Goal: Task Accomplishment & Management: Manage account settings

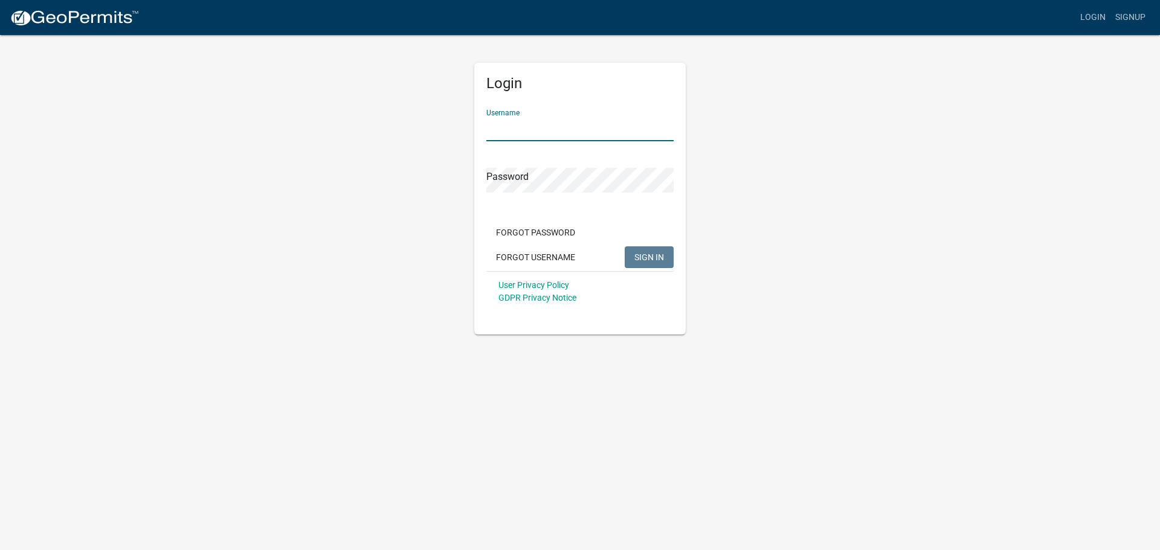
click at [594, 132] on input "Username" at bounding box center [579, 129] width 187 height 25
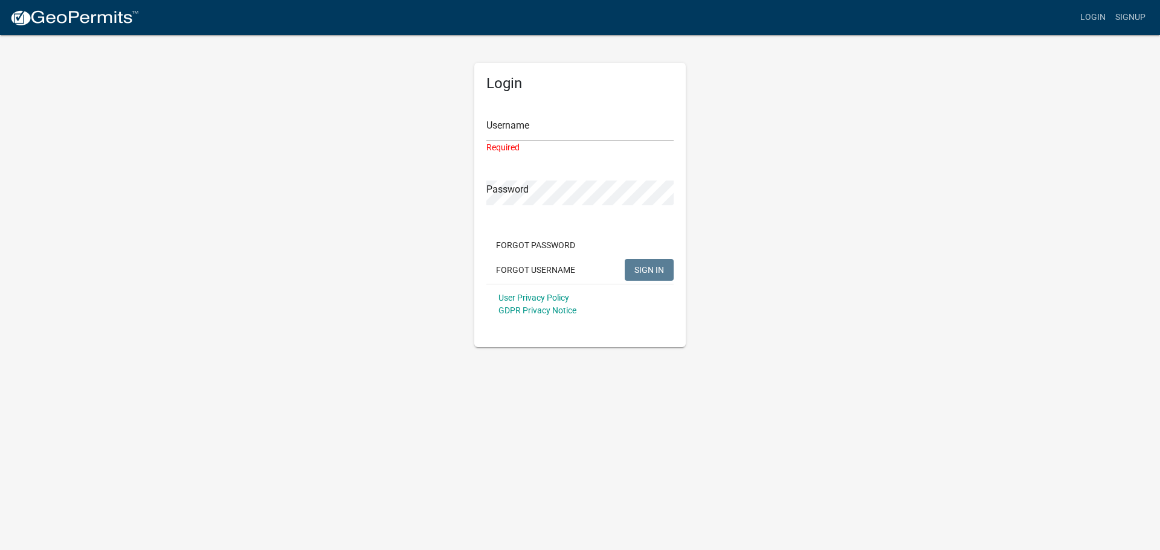
drag, startPoint x: 562, startPoint y: 149, endPoint x: 571, endPoint y: 141, distance: 12.0
click at [564, 147] on div "Required" at bounding box center [579, 147] width 187 height 13
click at [577, 134] on input "Username" at bounding box center [579, 129] width 187 height 25
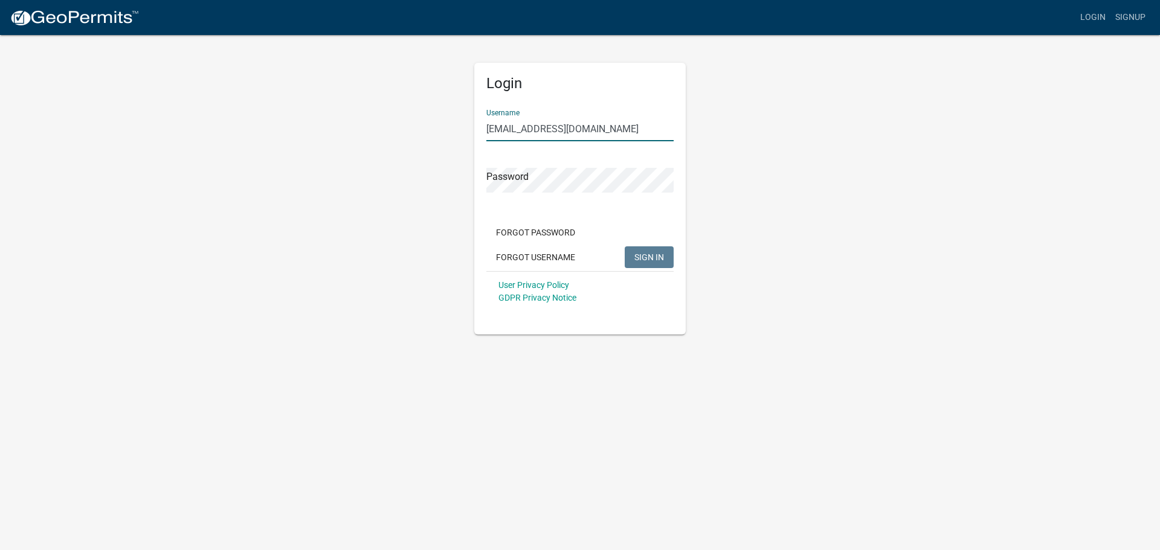
type input "[EMAIL_ADDRESS][DOMAIN_NAME]"
click at [632, 256] on button "SIGN IN" at bounding box center [649, 257] width 49 height 22
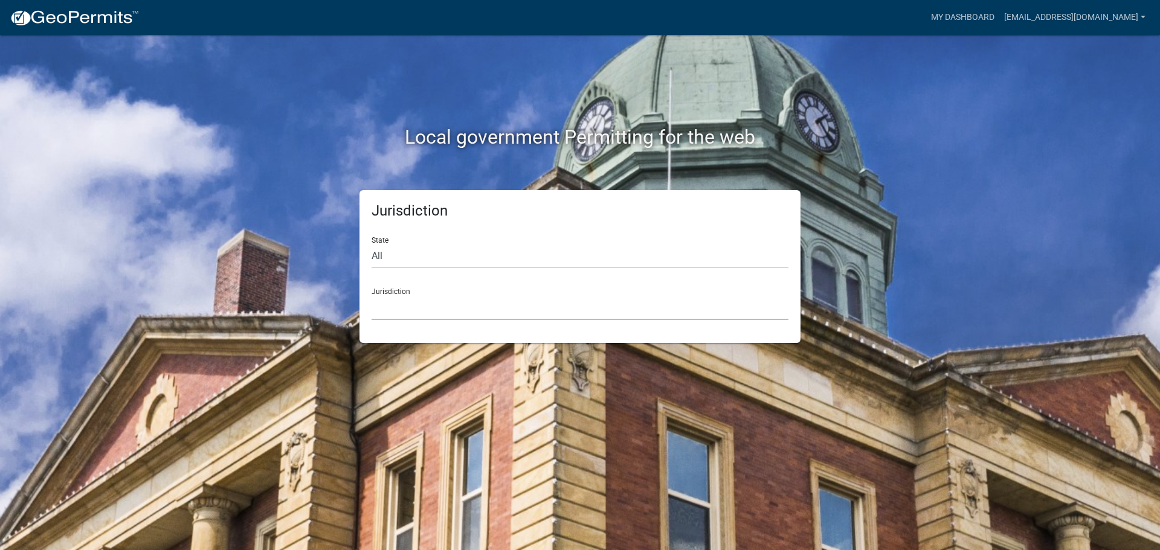
click at [495, 317] on select "[GEOGRAPHIC_DATA], [US_STATE] [GEOGRAPHIC_DATA], [US_STATE][PERSON_NAME][GEOGRA…" at bounding box center [580, 307] width 417 height 25
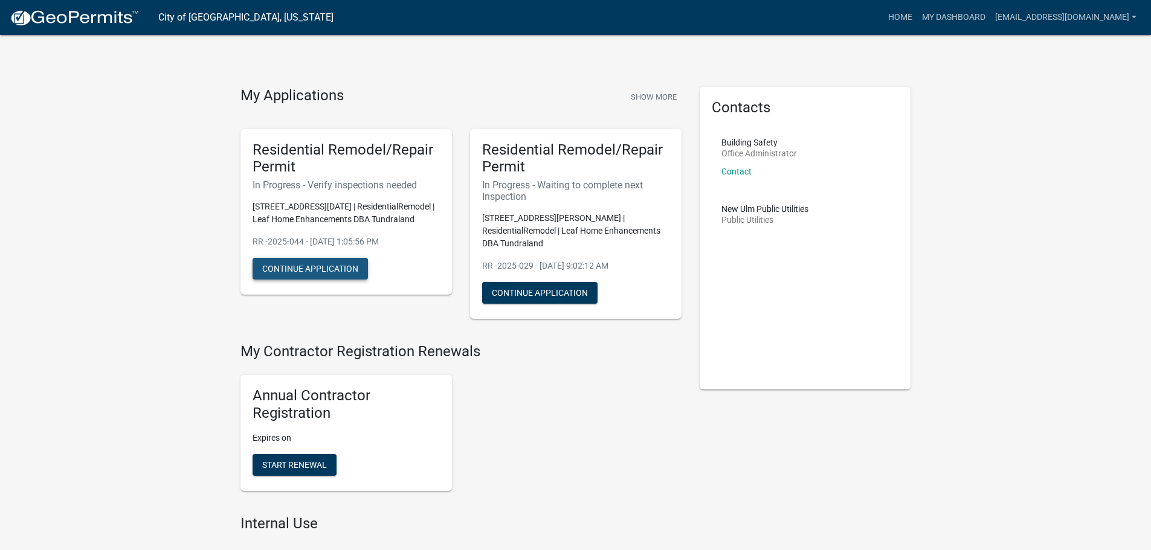
click at [329, 280] on button "Continue Application" at bounding box center [310, 269] width 115 height 22
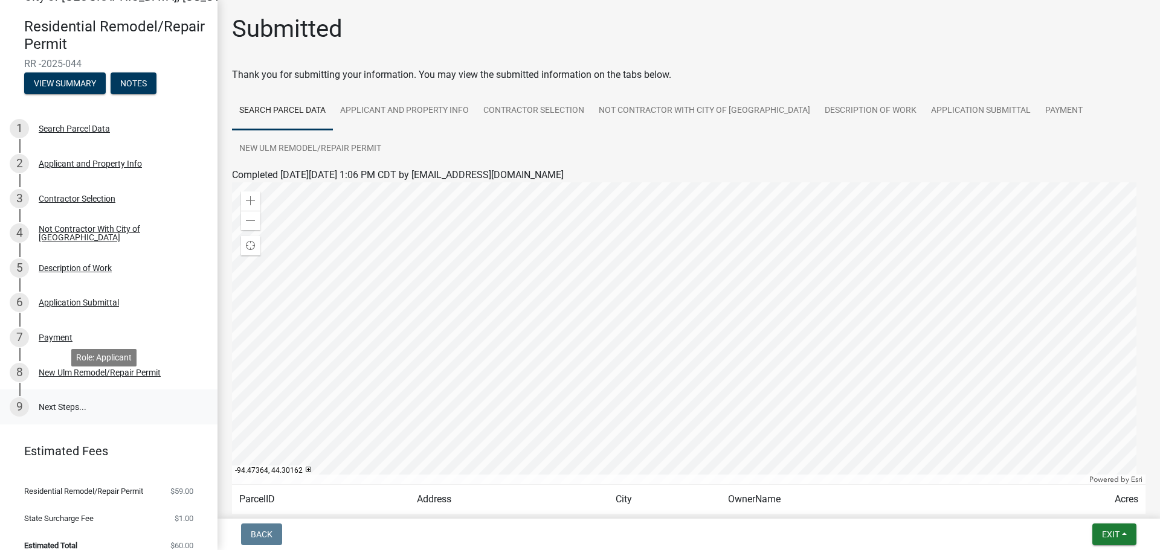
scroll to position [47, 0]
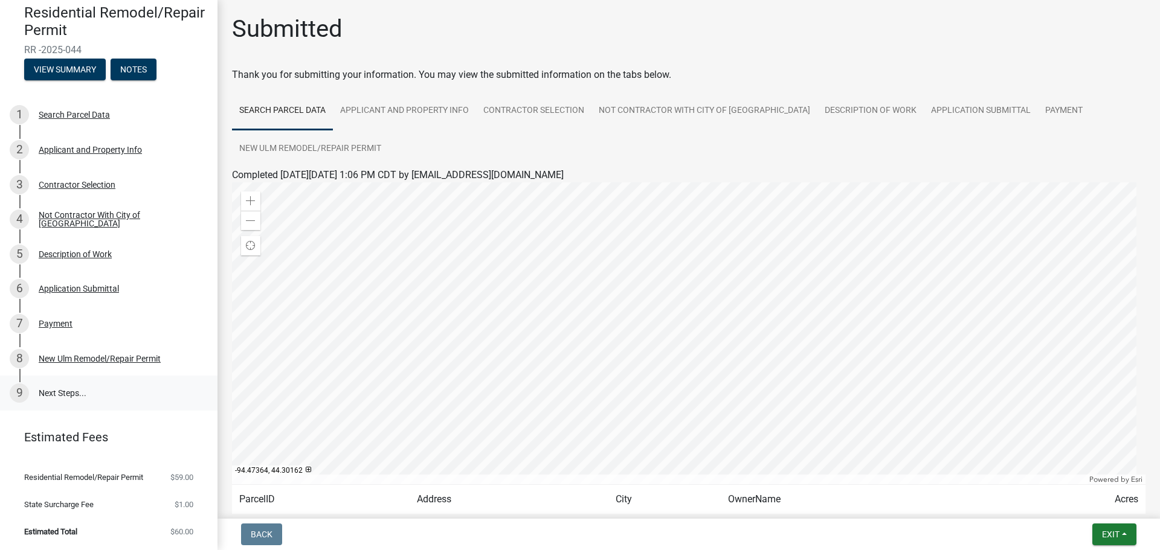
click at [78, 391] on link "9 Next Steps..." at bounding box center [108, 393] width 217 height 35
click at [34, 520] on li "Estimated Total $60.00" at bounding box center [108, 531] width 217 height 27
click at [1042, 114] on link "Payment" at bounding box center [1064, 111] width 52 height 39
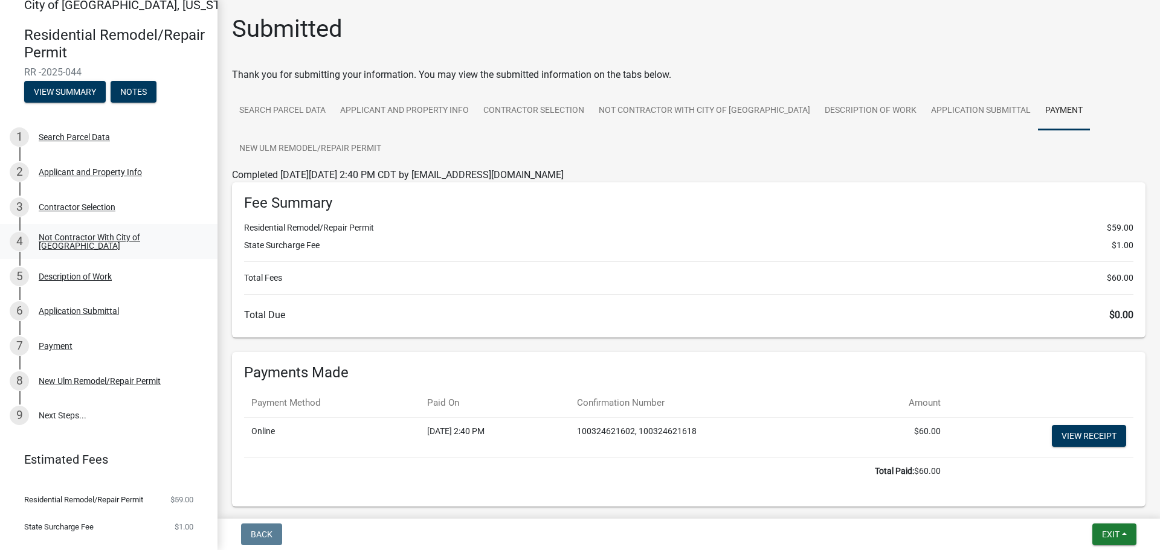
scroll to position [0, 0]
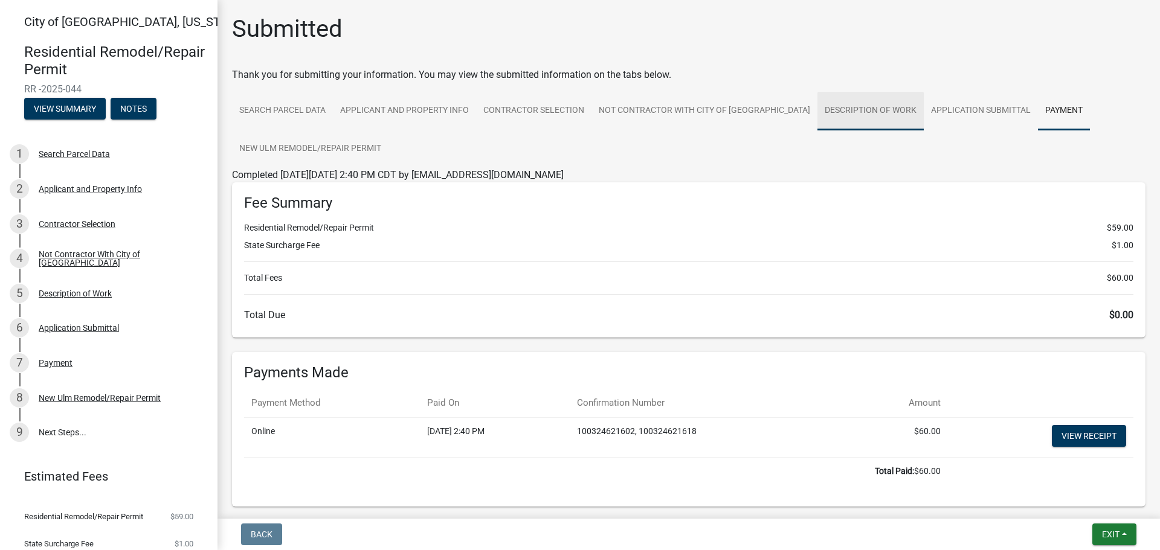
click at [817, 115] on link "Description of Work" at bounding box center [870, 111] width 106 height 39
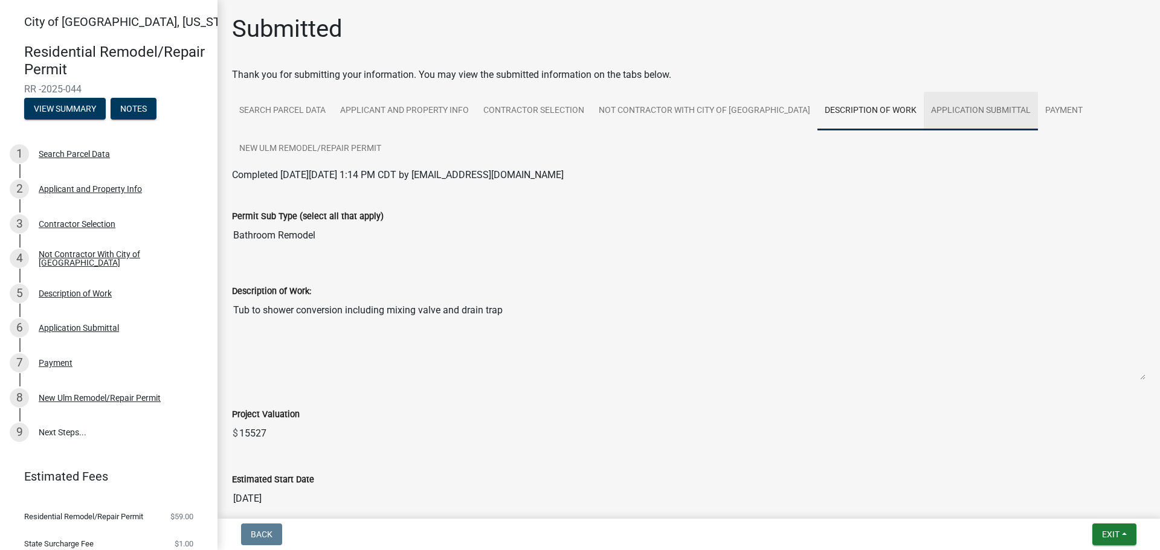
click at [939, 114] on link "Application Submittal" at bounding box center [981, 111] width 114 height 39
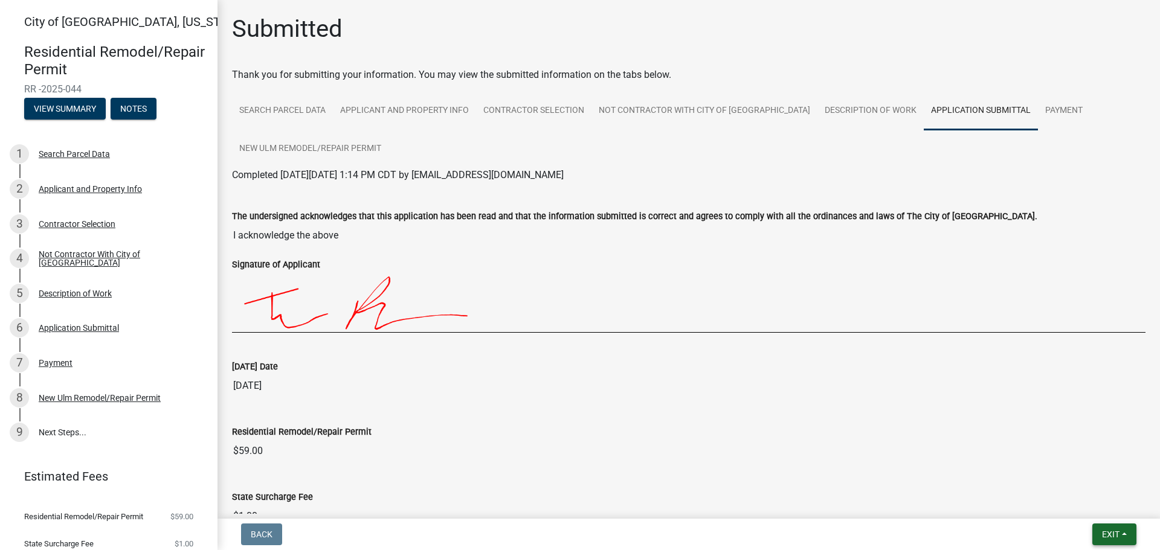
click at [1121, 533] on button "Exit" at bounding box center [1114, 535] width 44 height 22
click at [1061, 495] on button "Save & Exit" at bounding box center [1088, 503] width 97 height 29
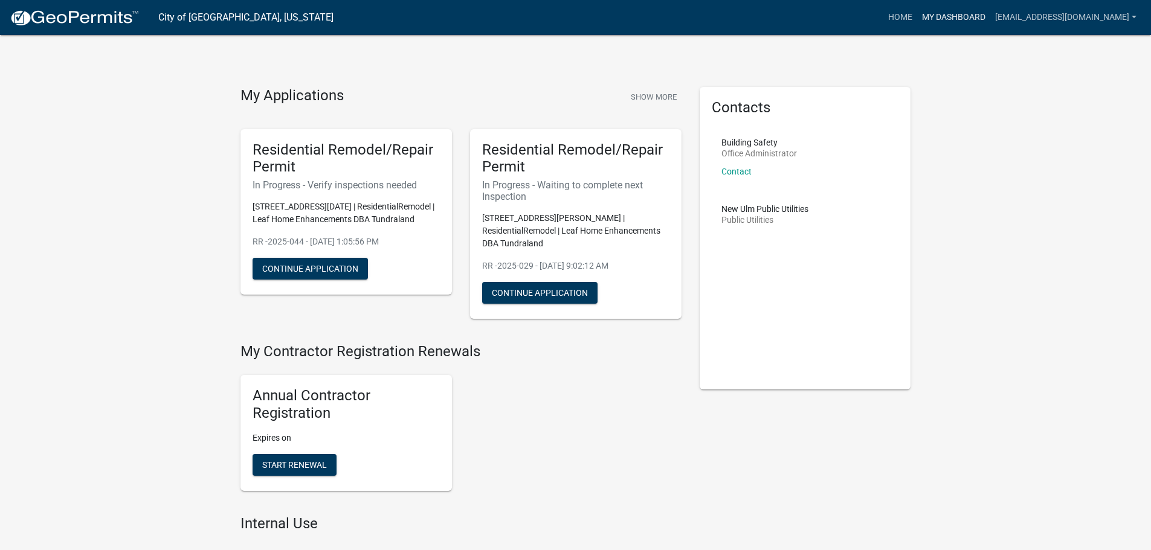
click at [978, 21] on link "My Dashboard" at bounding box center [953, 17] width 73 height 23
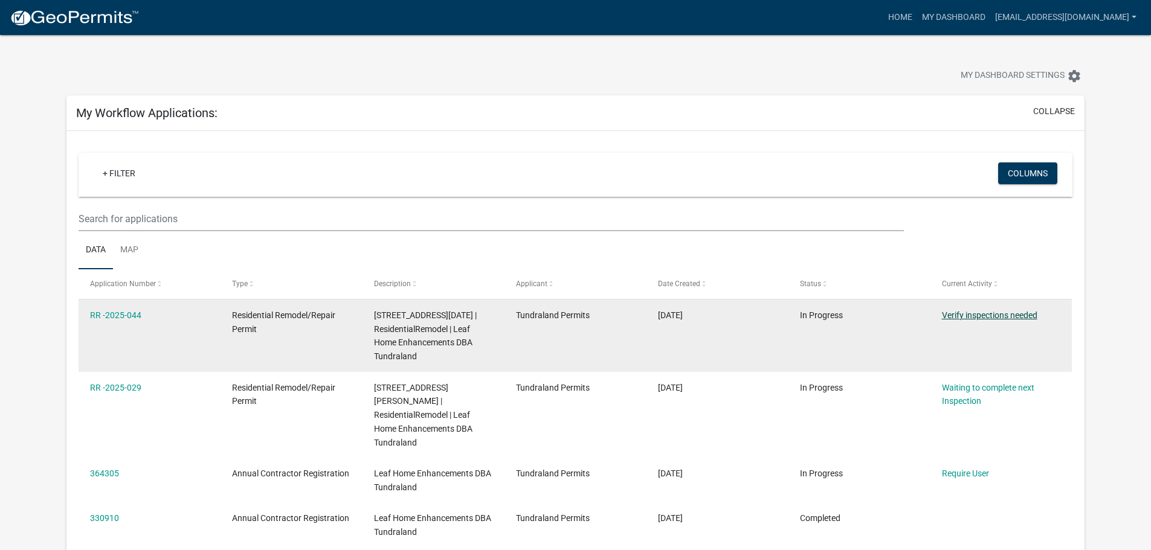
click at [1022, 315] on link "Verify inspections needed" at bounding box center [989, 316] width 95 height 10
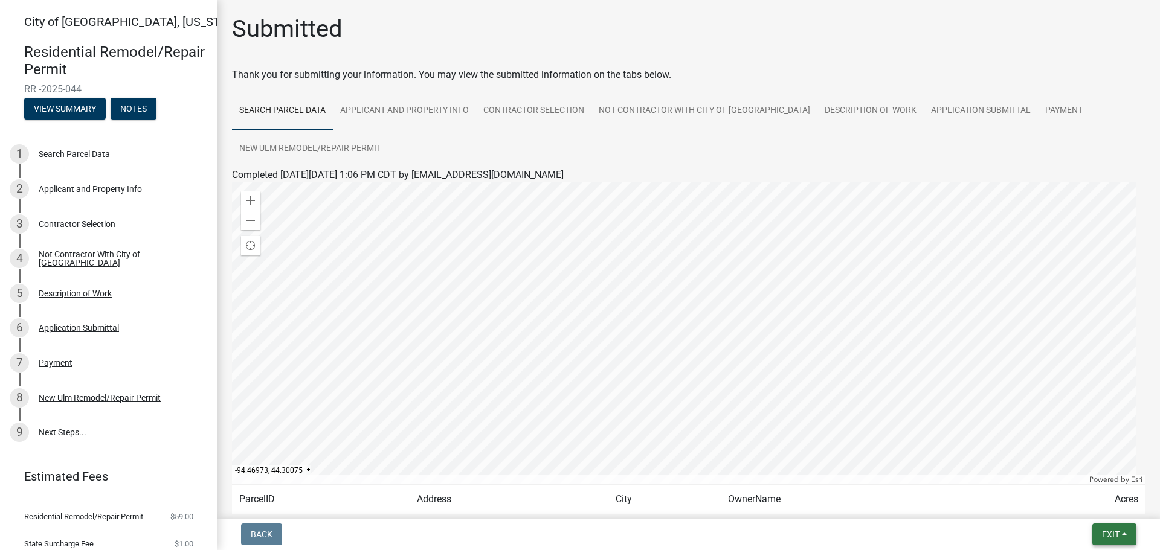
click at [1099, 540] on button "Exit" at bounding box center [1114, 535] width 44 height 22
click at [1098, 520] on div "Save Save & Exit" at bounding box center [1088, 489] width 97 height 68
click at [1098, 511] on button "Save & Exit" at bounding box center [1088, 503] width 97 height 29
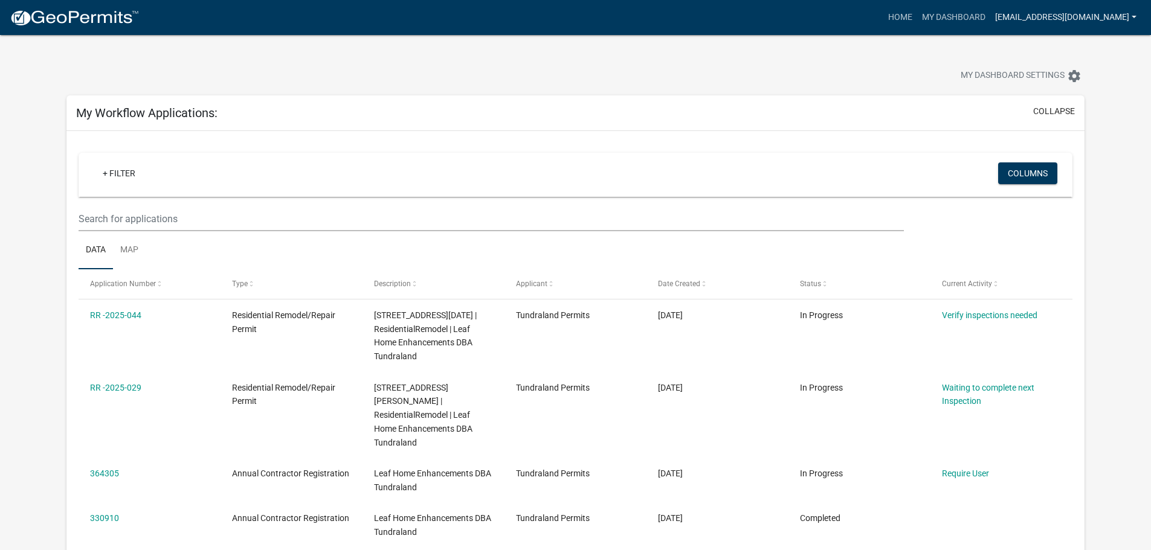
click at [1036, 20] on link "[EMAIL_ADDRESS][DOMAIN_NAME]" at bounding box center [1065, 17] width 151 height 23
click at [1063, 80] on link "Contractor Profile" at bounding box center [1089, 78] width 103 height 29
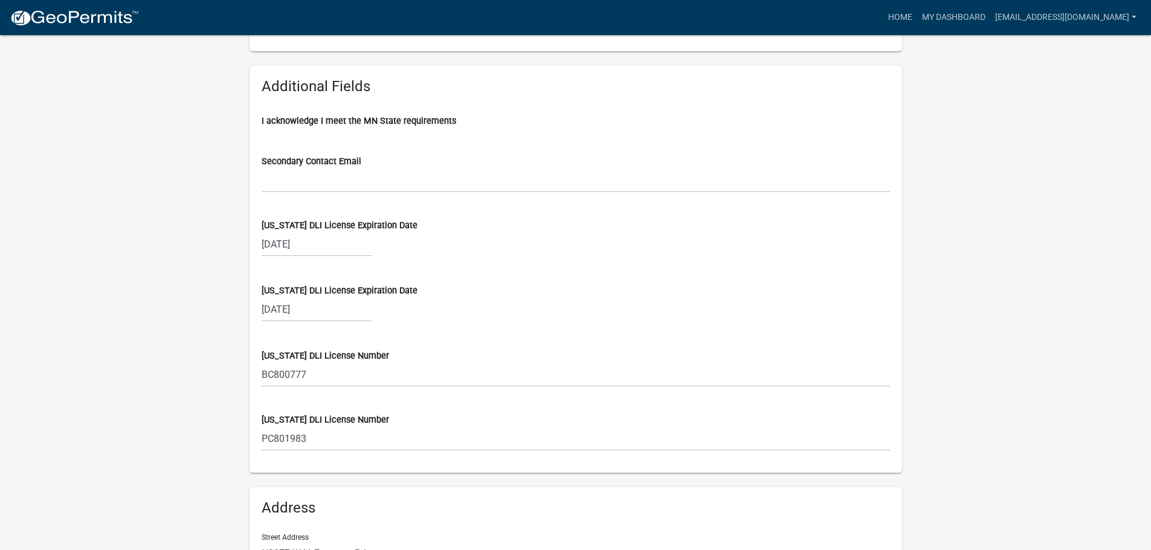
scroll to position [665, 0]
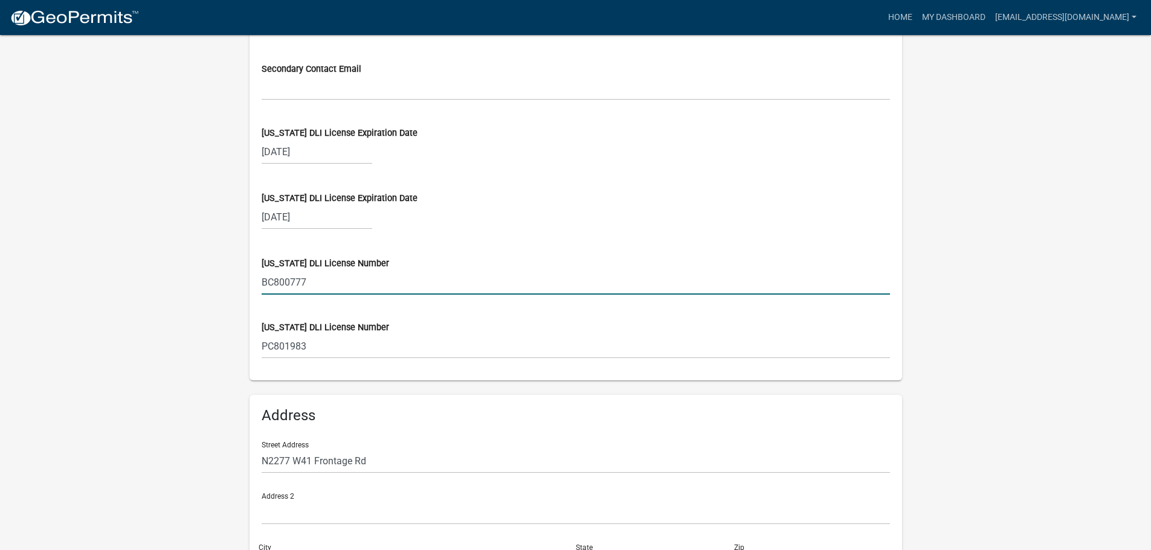
drag, startPoint x: 338, startPoint y: 279, endPoint x: 297, endPoint y: 277, distance: 41.1
click at [245, 285] on div "Profile Business Name Leaf Home Enhancements DBA Tundraland Contact Info First …" at bounding box center [575, 48] width 671 height 1151
paste input "CR807085"
type input "CR807085"
select select "3"
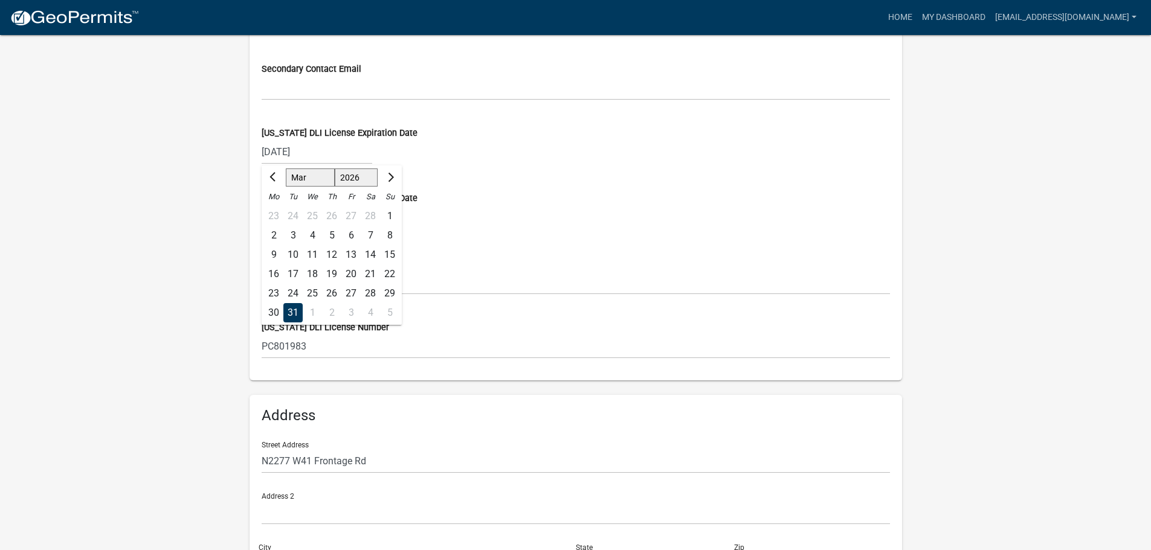
click at [322, 151] on div "[DATE] Jan Feb Mar Apr May Jun [DATE] Aug Sep Oct Nov [DATE] 2026 2027 2028 202…" at bounding box center [317, 152] width 111 height 25
drag, startPoint x: 332, startPoint y: 184, endPoint x: 344, endPoint y: 178, distance: 12.7
click at [340, 185] on select "2025 2026 2027 2028 2029" at bounding box center [355, 178] width 43 height 18
select select "2027"
click at [334, 169] on select "2025 2026 2027 2028 2029" at bounding box center [355, 178] width 43 height 18
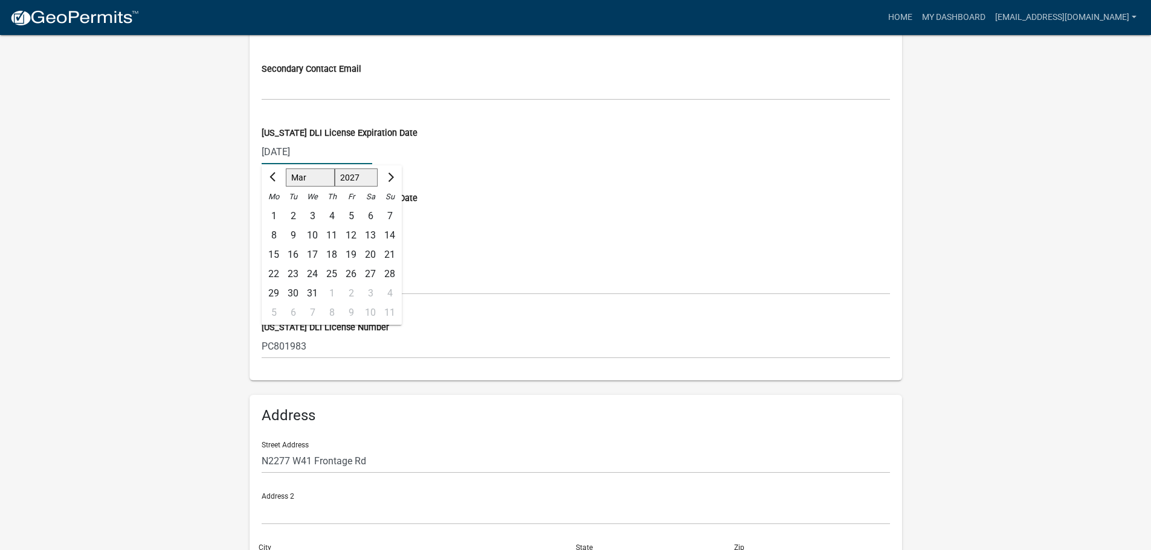
click at [310, 291] on div "31" at bounding box center [312, 293] width 19 height 19
type input "[DATE]"
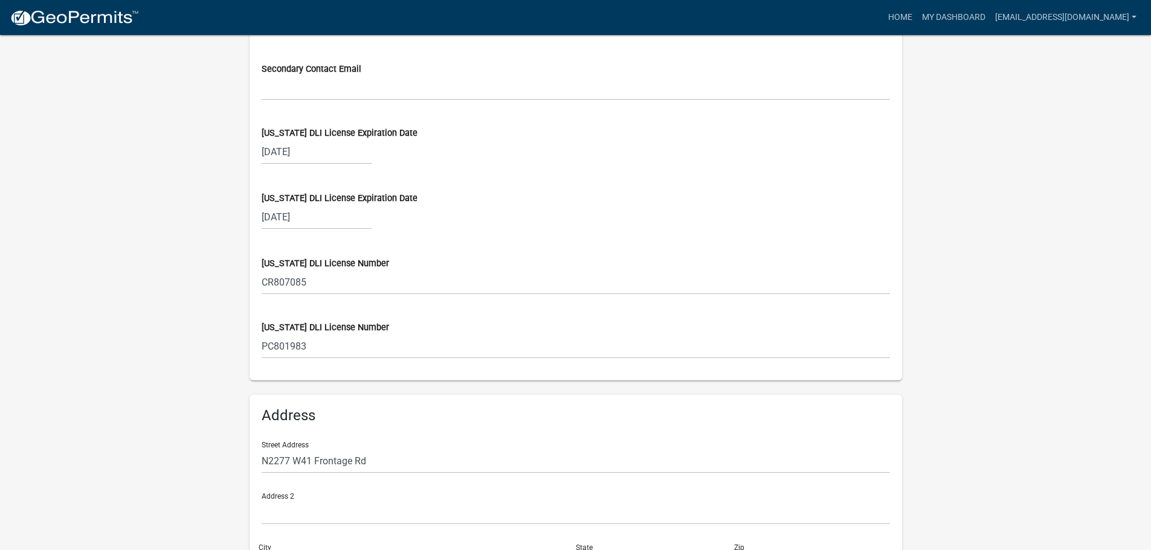
click at [609, 194] on div "[US_STATE] DLI License Expiration Date" at bounding box center [576, 198] width 628 height 13
click at [301, 226] on div "[DATE]" at bounding box center [317, 217] width 111 height 25
select select "12"
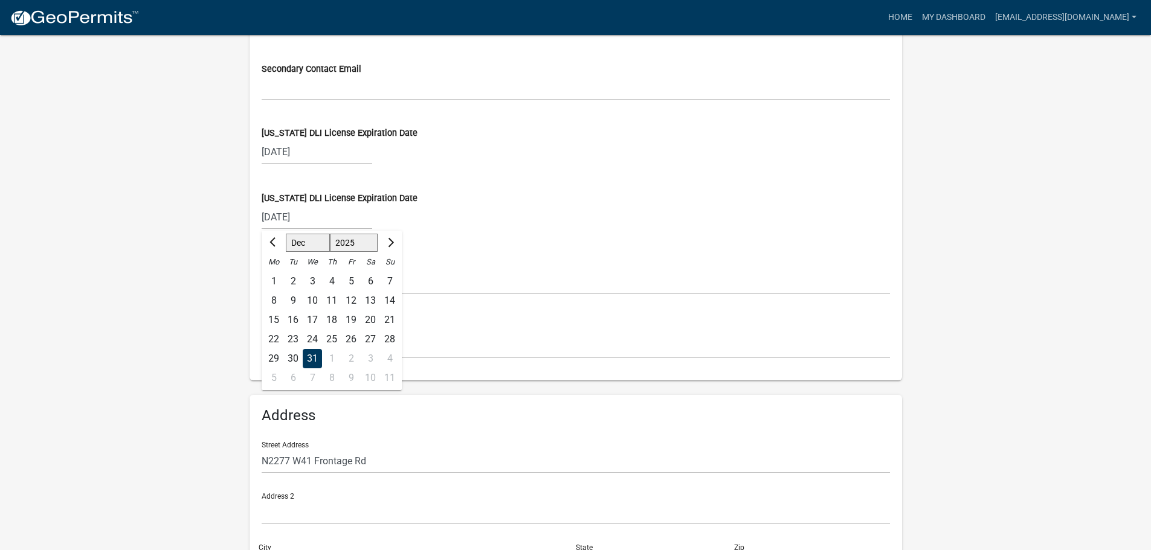
click at [358, 244] on select "2025 2026 2027 2028 2029" at bounding box center [353, 243] width 48 height 18
select select "2026"
click at [330, 234] on select "2025 2026 2027 2028 2029" at bounding box center [353, 243] width 48 height 18
click at [336, 358] on div "31" at bounding box center [331, 358] width 19 height 19
type input "[DATE]"
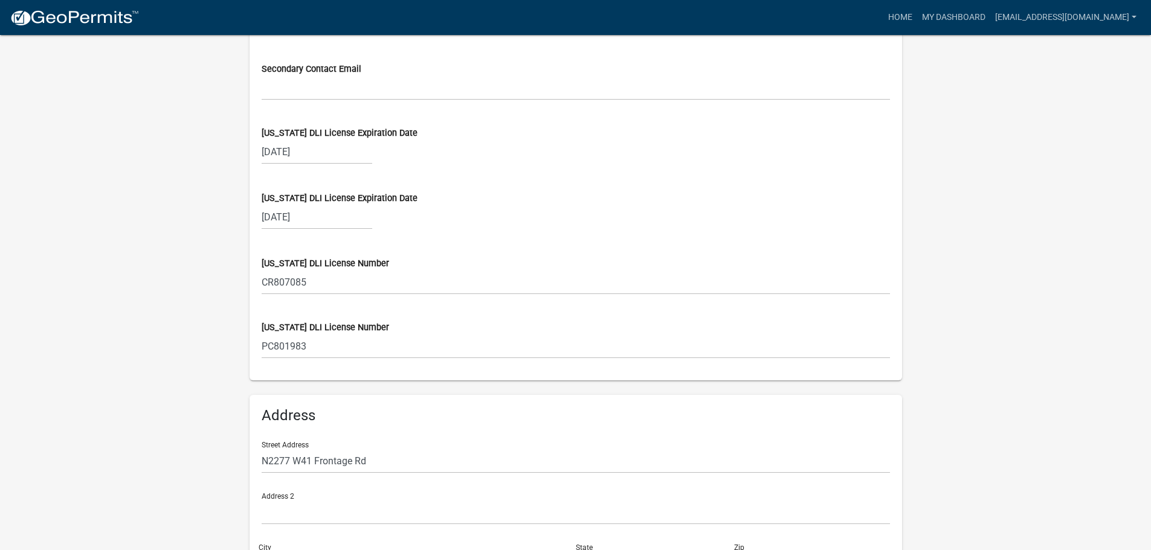
click at [752, 175] on div "[US_STATE] DLI License Expiration Date [DATE]" at bounding box center [576, 202] width 628 height 54
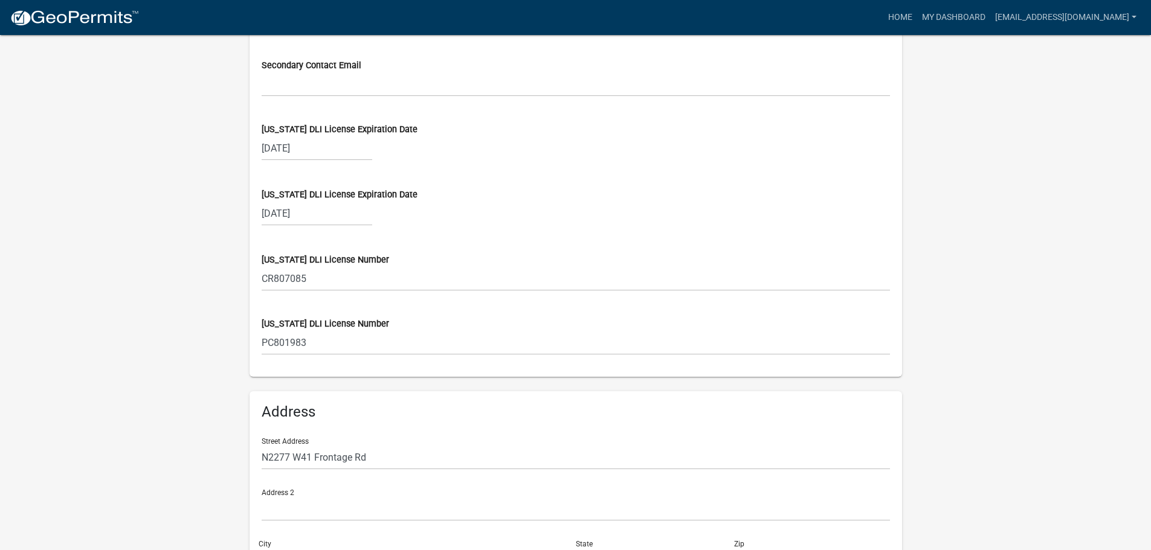
scroll to position [762, 0]
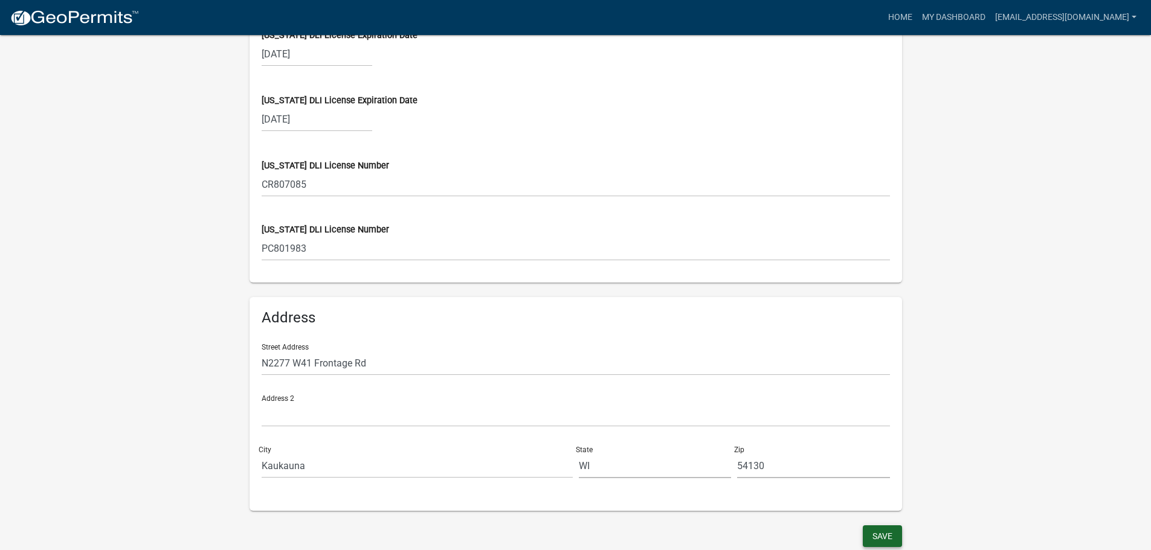
click at [874, 538] on button "Save" at bounding box center [882, 537] width 39 height 22
